Goal: Check status: Check status

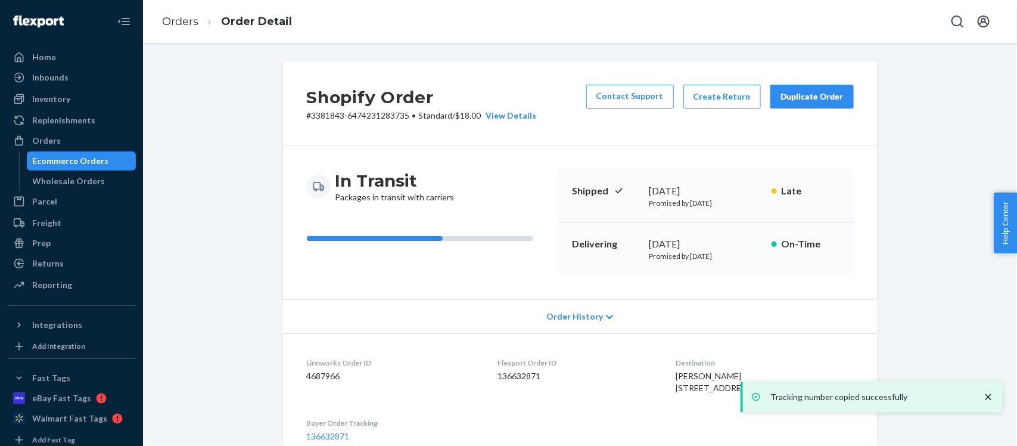
drag, startPoint x: 49, startPoint y: 138, endPoint x: 197, endPoint y: 174, distance: 152.1
click at [49, 138] on div "Orders" at bounding box center [46, 141] width 29 height 12
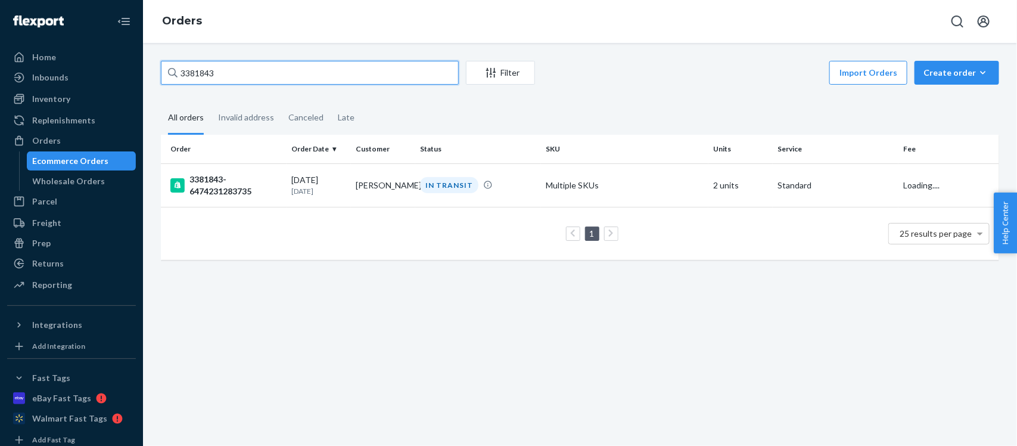
click at [242, 71] on input "3381843" at bounding box center [310, 73] width 298 height 24
paste input "79008"
type input "3379008"
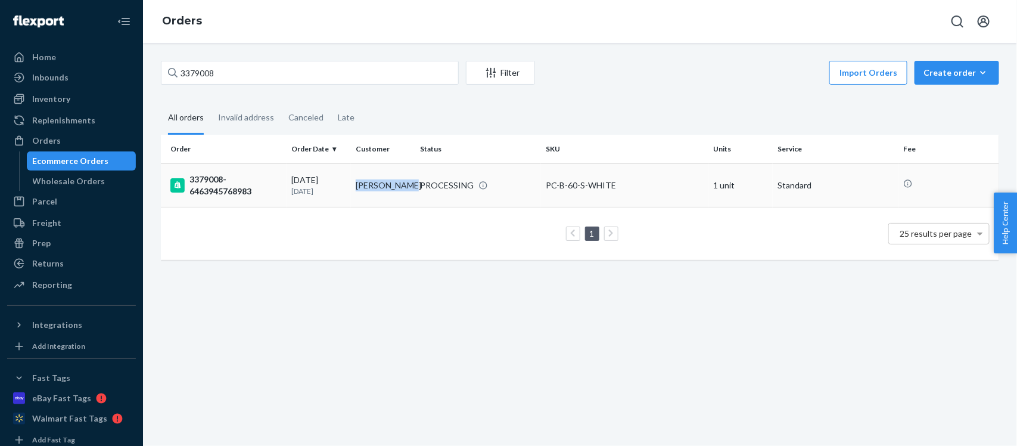
drag, startPoint x: 355, startPoint y: 183, endPoint x: 409, endPoint y: 182, distance: 53.6
click at [409, 182] on td "[PERSON_NAME]" at bounding box center [383, 184] width 64 height 43
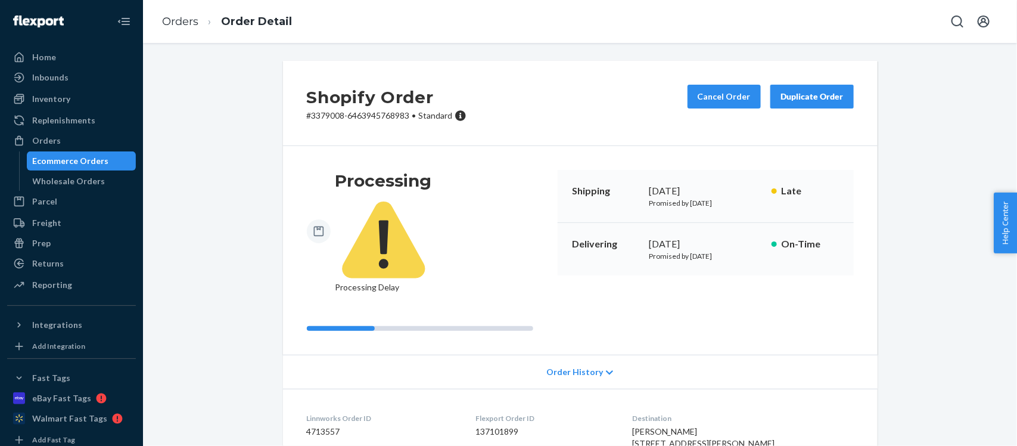
scroll to position [223, 0]
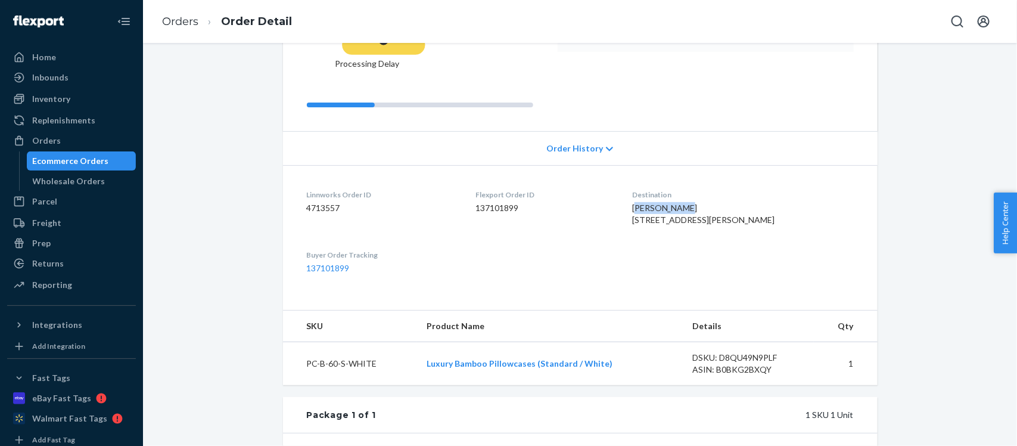
drag, startPoint x: 656, startPoint y: 152, endPoint x: 719, endPoint y: 151, distance: 62.6
click at [719, 202] on div "[PERSON_NAME] [STREET_ADDRESS][PERSON_NAME]" at bounding box center [743, 214] width 222 height 24
click at [699, 203] on span "[PERSON_NAME] [STREET_ADDRESS][PERSON_NAME]" at bounding box center [703, 214] width 143 height 22
click at [706, 202] on div "[PERSON_NAME] [STREET_ADDRESS][PERSON_NAME]" at bounding box center [743, 214] width 222 height 24
drag, startPoint x: 699, startPoint y: 155, endPoint x: 656, endPoint y: 154, distance: 42.3
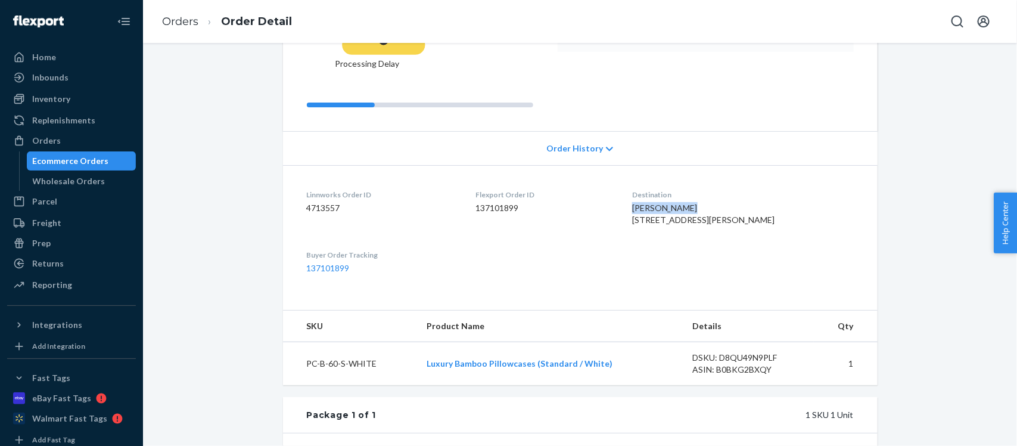
click at [656, 202] on div "[PERSON_NAME] [STREET_ADDRESS][PERSON_NAME]" at bounding box center [743, 214] width 222 height 24
